Goal: Entertainment & Leisure: Consume media (video, audio)

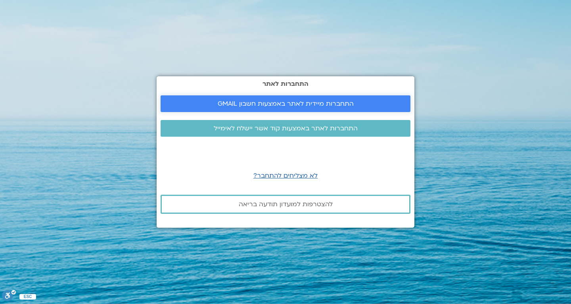
click at [306, 102] on span "התחברות מיידית לאתר באמצעות חשבון GMAIL" at bounding box center [286, 103] width 136 height 7
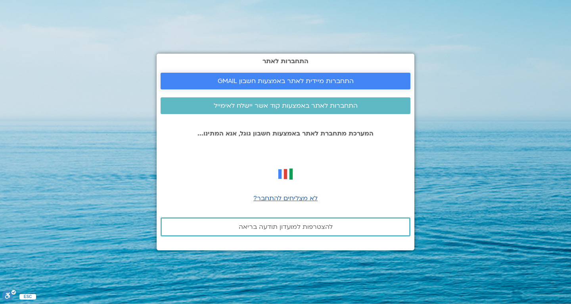
click at [321, 79] on span "התחברות מיידית לאתר באמצעות חשבון GMAIL" at bounding box center [286, 80] width 136 height 7
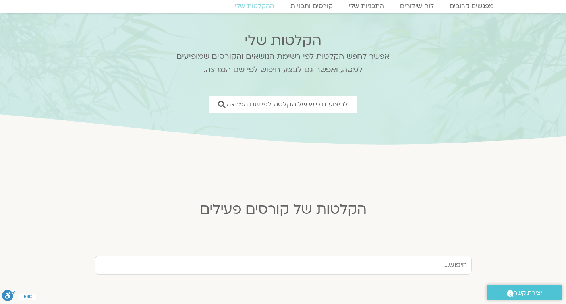
scroll to position [79, 0]
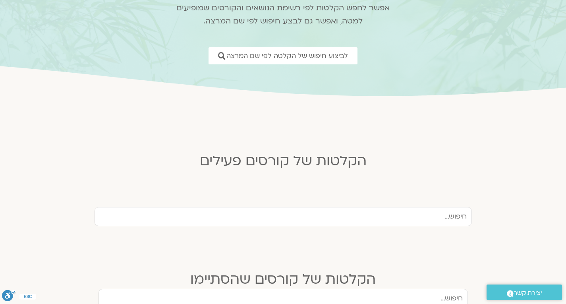
click at [458, 217] on input "text" at bounding box center [282, 216] width 377 height 19
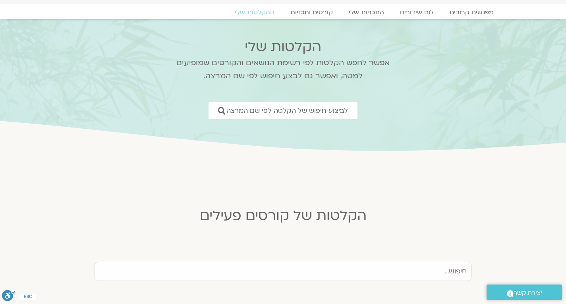
scroll to position [0, 0]
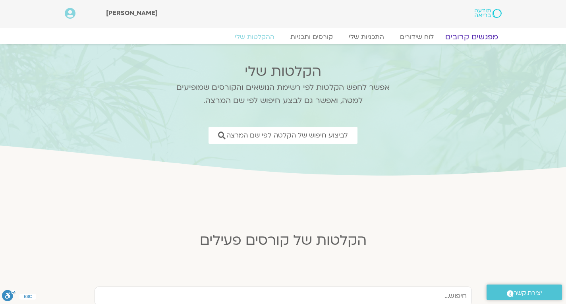
click at [482, 35] on link "מפגשים קרובים" at bounding box center [471, 37] width 72 height 10
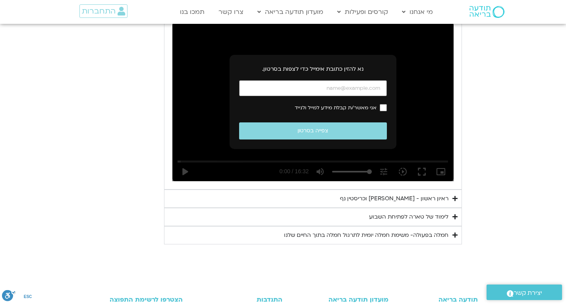
scroll to position [418, 0]
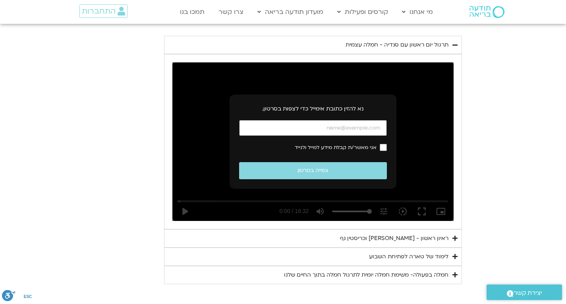
click at [353, 131] on input "כתובת אימייל" at bounding box center [313, 128] width 148 height 16
type input "rachel.orbach@gmail.com"
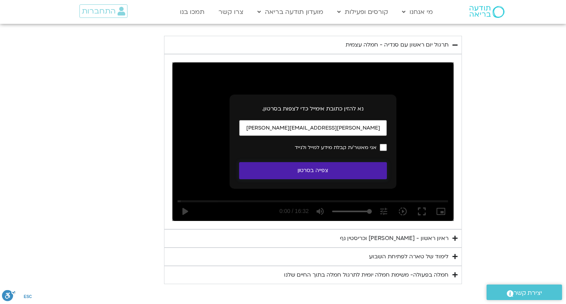
click at [312, 168] on button "צפייה בסרטון" at bounding box center [313, 170] width 148 height 17
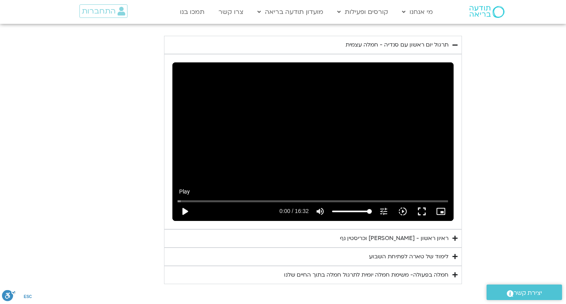
click at [183, 212] on button "play_arrow" at bounding box center [184, 211] width 19 height 19
click at [422, 212] on button "fullscreen" at bounding box center [421, 211] width 19 height 19
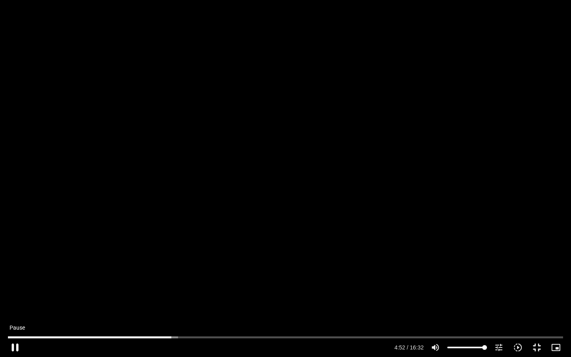
click at [15, 303] on button "pause" at bounding box center [15, 347] width 19 height 19
type input "292.155055"
click at [538, 303] on button "fullscreen_exit" at bounding box center [537, 347] width 19 height 19
